Goal: Information Seeking & Learning: Learn about a topic

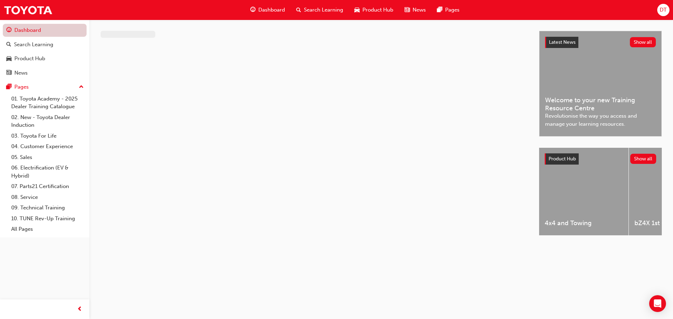
click at [53, 32] on link "Dashboard" at bounding box center [45, 30] width 84 height 13
click at [31, 117] on link "02. New - Toyota Dealer Induction" at bounding box center [47, 121] width 78 height 19
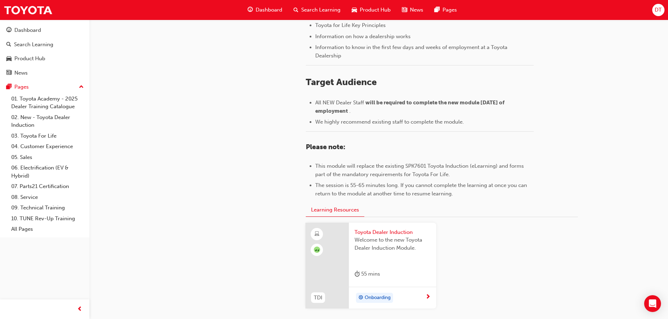
scroll to position [309, 0]
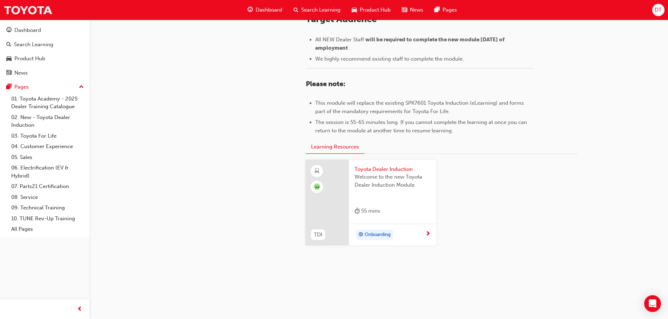
click at [427, 234] on span "next-icon" at bounding box center [427, 234] width 5 height 6
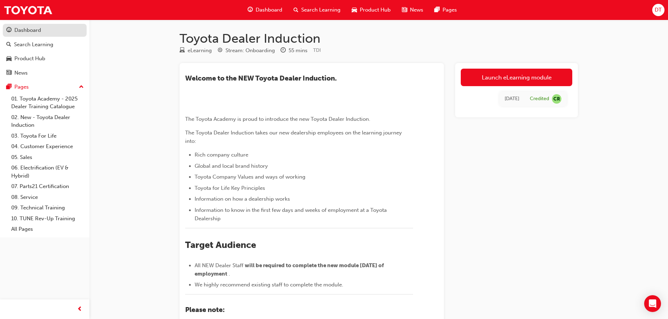
click at [20, 32] on div "Dashboard" at bounding box center [27, 30] width 27 height 8
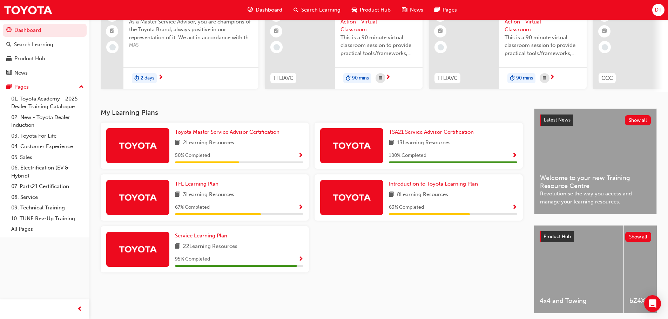
scroll to position [70, 0]
click at [188, 186] on span "TFL Learning Plan" at bounding box center [196, 184] width 43 height 6
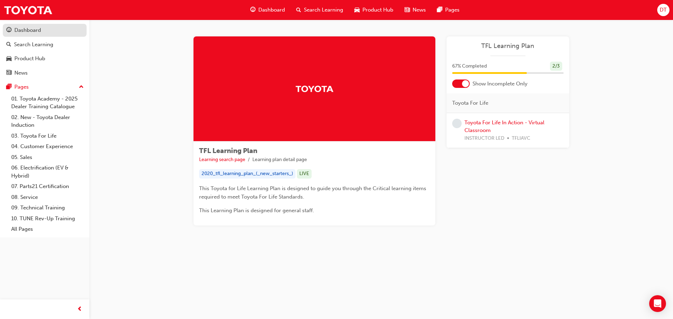
click at [26, 33] on div "Dashboard" at bounding box center [27, 30] width 27 height 8
